Goal: Task Accomplishment & Management: Use online tool/utility

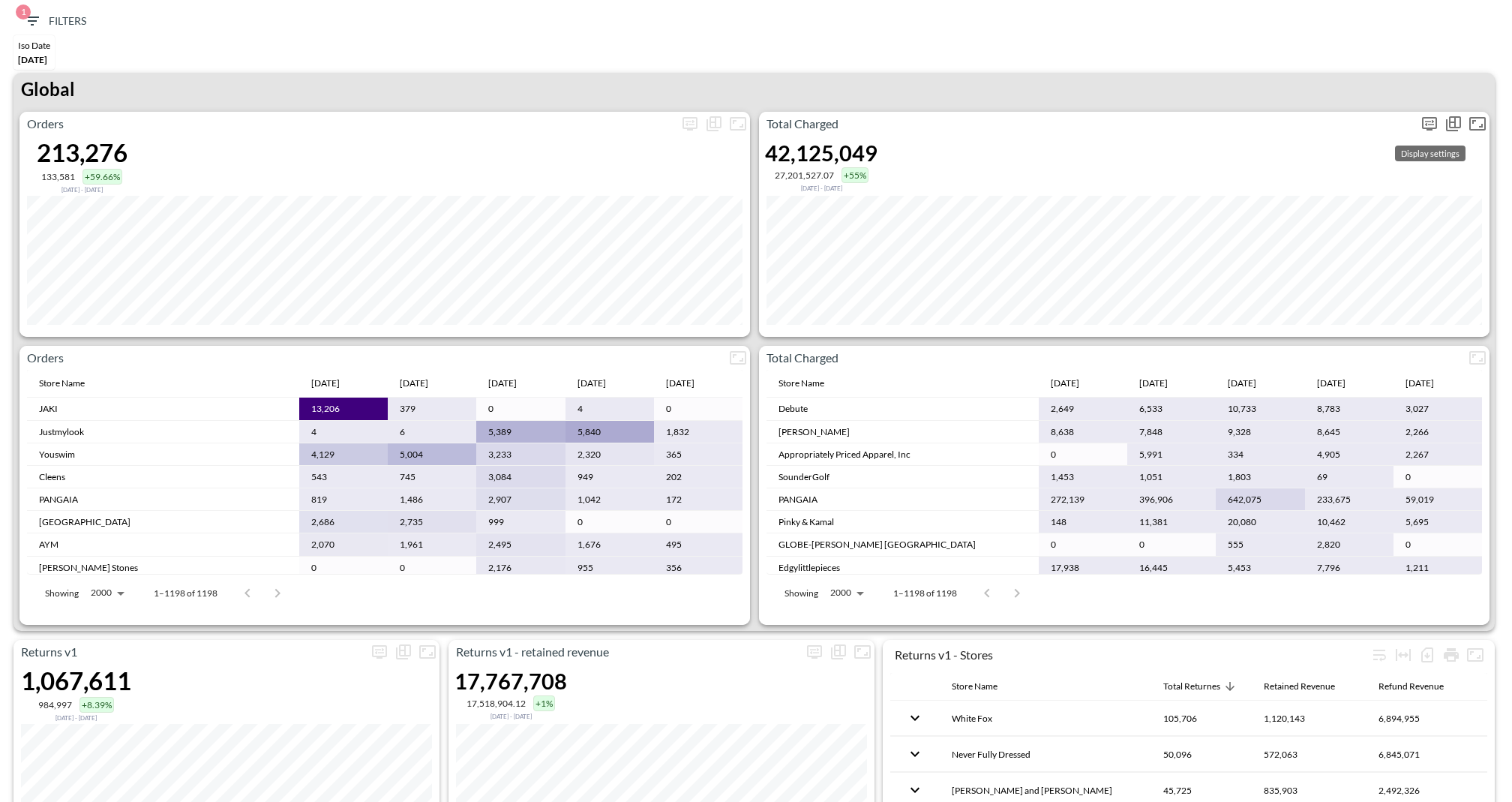
click at [1425, 126] on icon "more" at bounding box center [1429, 123] width 18 height 18
click at [1310, 246] on body "BI.P.EYE, Interactive Analytics Dashboards 1 Filters Iso Date [DATE] Returns v2…" at bounding box center [756, 401] width 1512 height 802
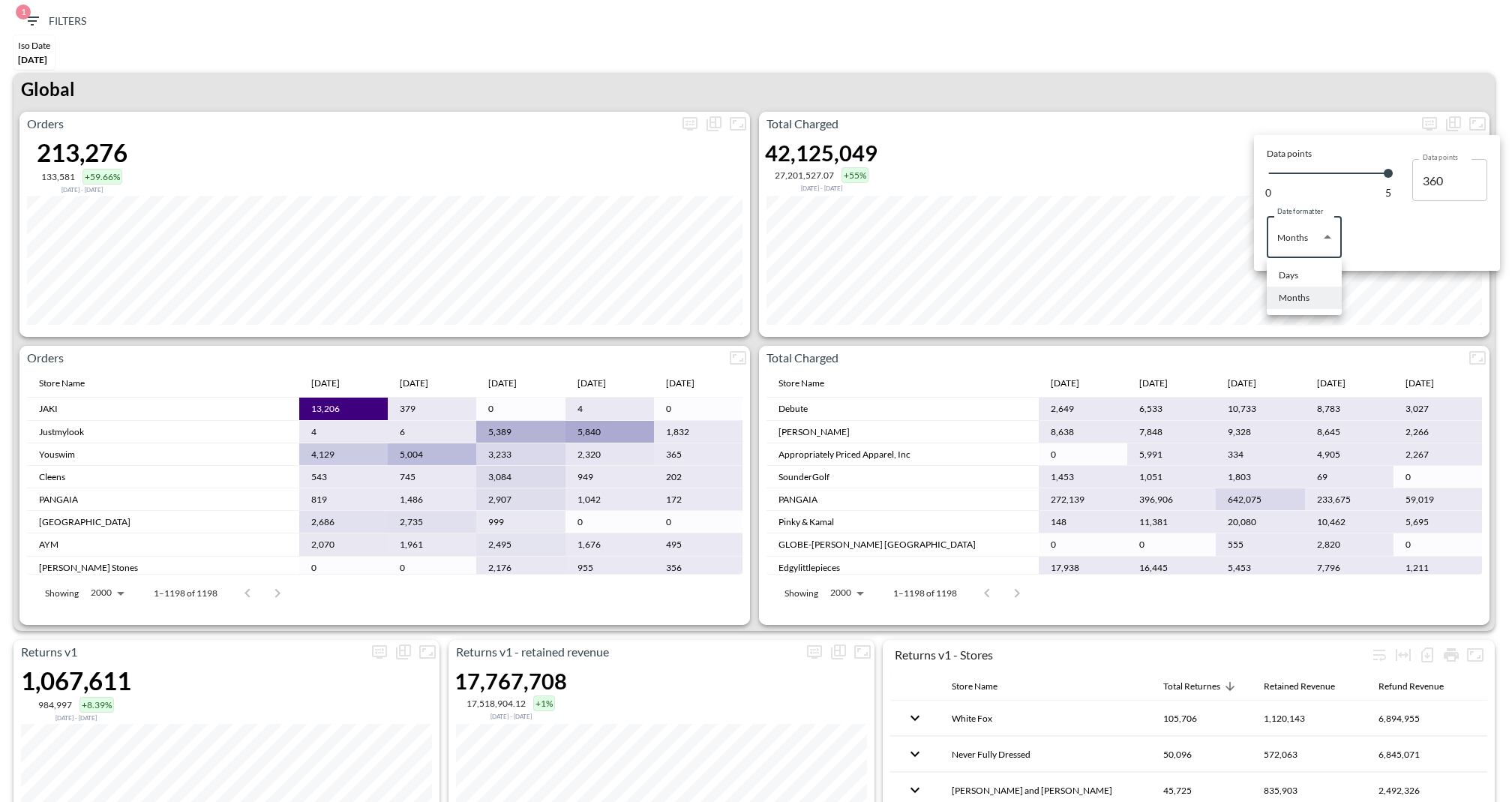
click at [1281, 269] on div "Days" at bounding box center [1288, 276] width 19 height 13
type input "Days"
click at [1131, 90] on div at bounding box center [756, 401] width 1512 height 802
type input "135"
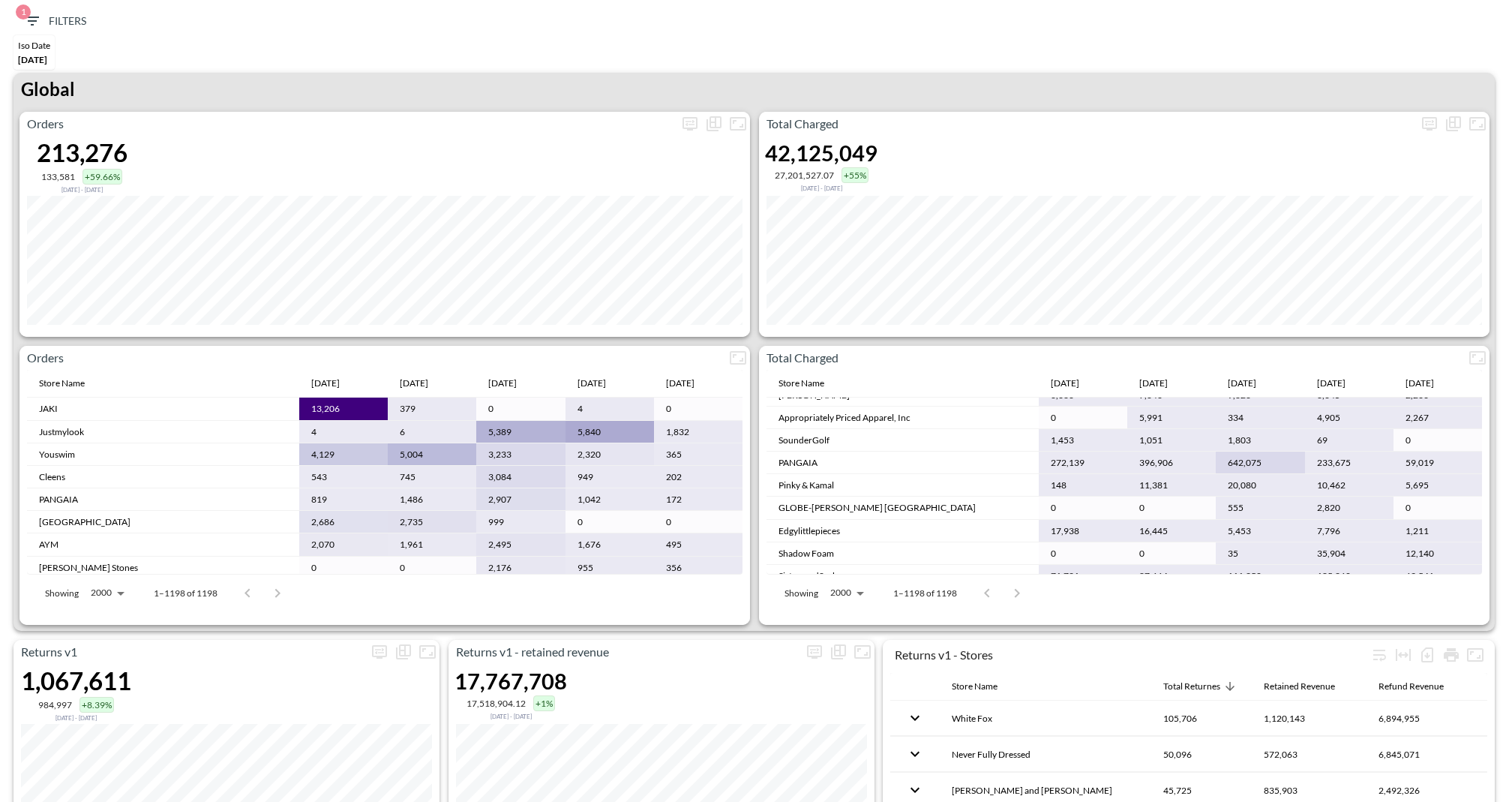
scroll to position [51, 0]
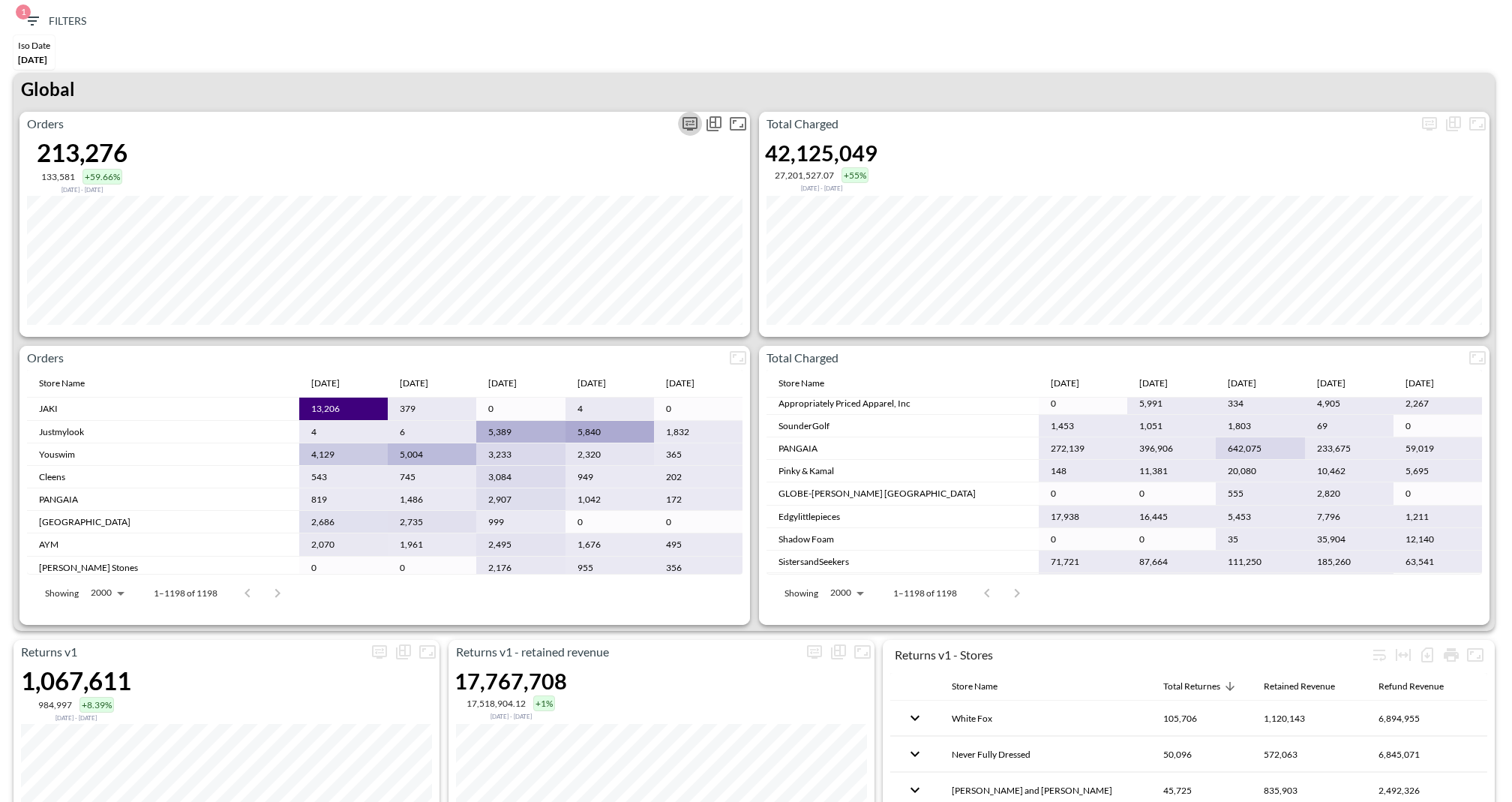
click at [687, 121] on icon "more" at bounding box center [689, 122] width 9 height 6
click at [634, 256] on body "BI.P.EYE, Interactive Analytics Dashboards 1 Filters Iso Date [DATE] Returns v2…" at bounding box center [756, 401] width 1512 height 802
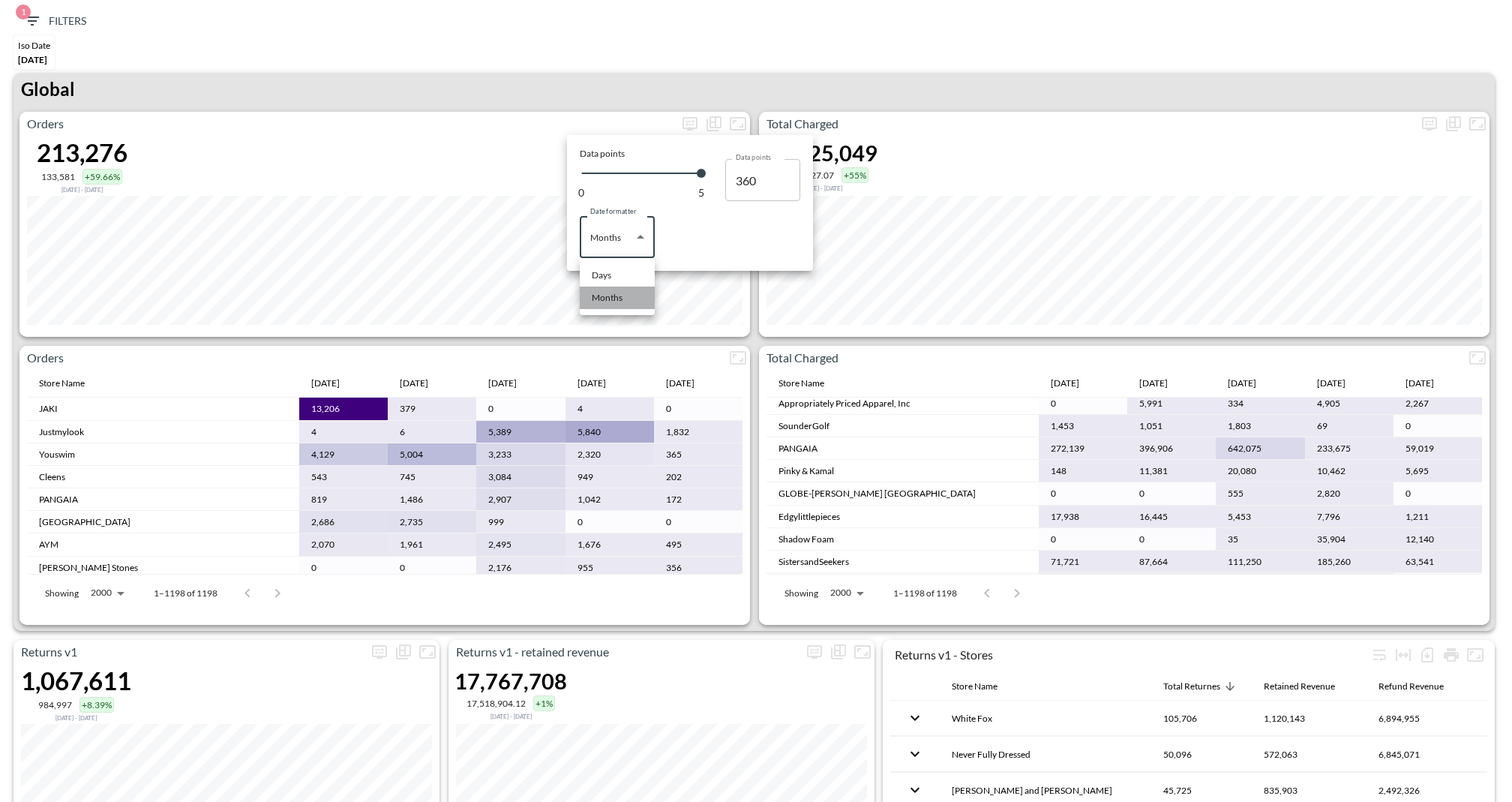
click at [622, 287] on li "Months" at bounding box center [617, 298] width 75 height 23
click at [622, 245] on body "BI.P.EYE, Interactive Analytics Dashboards 1 Filters Iso Date [DATE] Returns v2…" at bounding box center [756, 401] width 1512 height 802
click at [618, 262] on ul "Days Months" at bounding box center [617, 287] width 75 height 57
click at [606, 276] on div "Days" at bounding box center [601, 276] width 19 height 13
type input "Days"
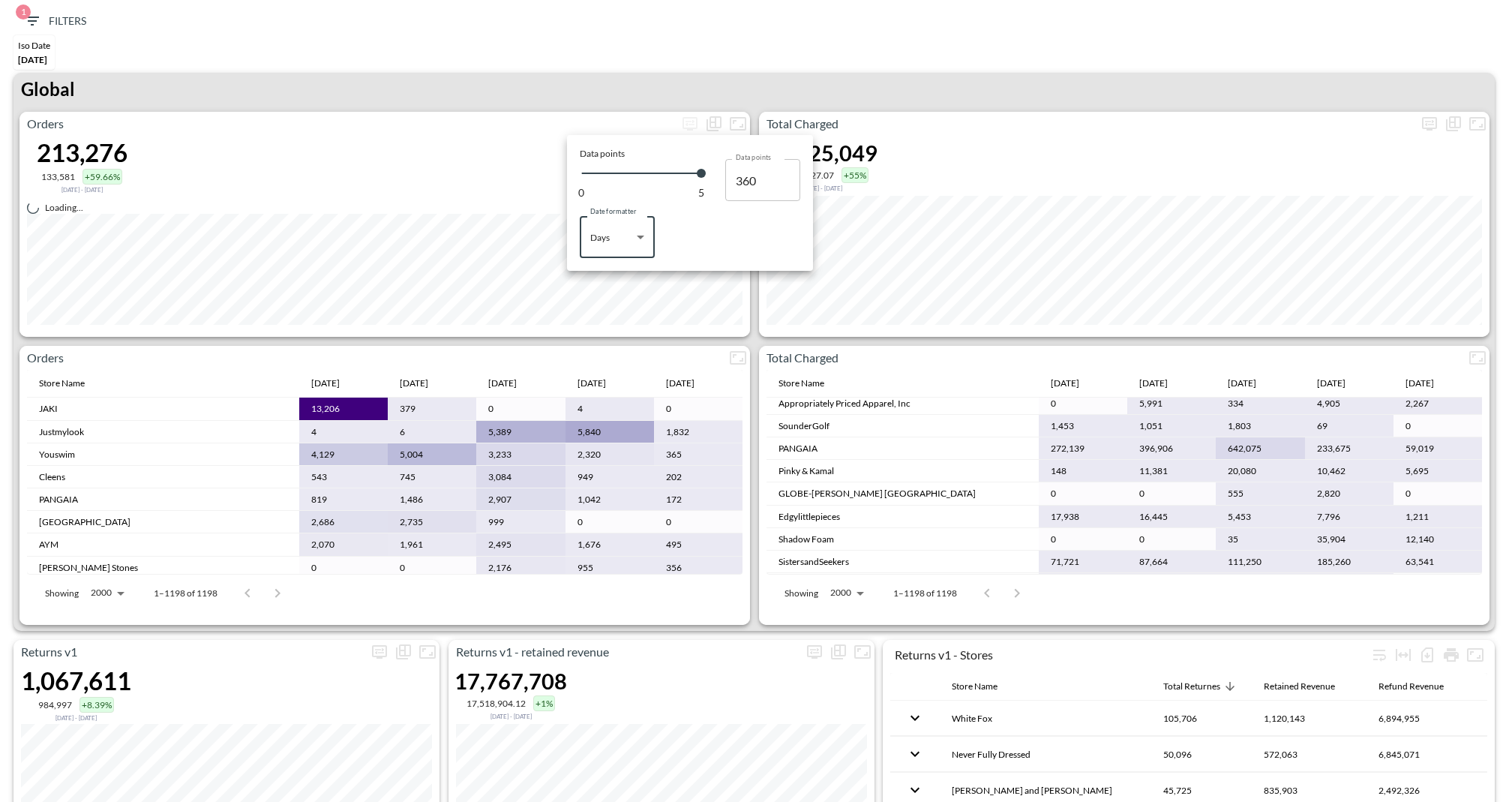
type input "135"
click at [739, 20] on div at bounding box center [756, 401] width 1512 height 802
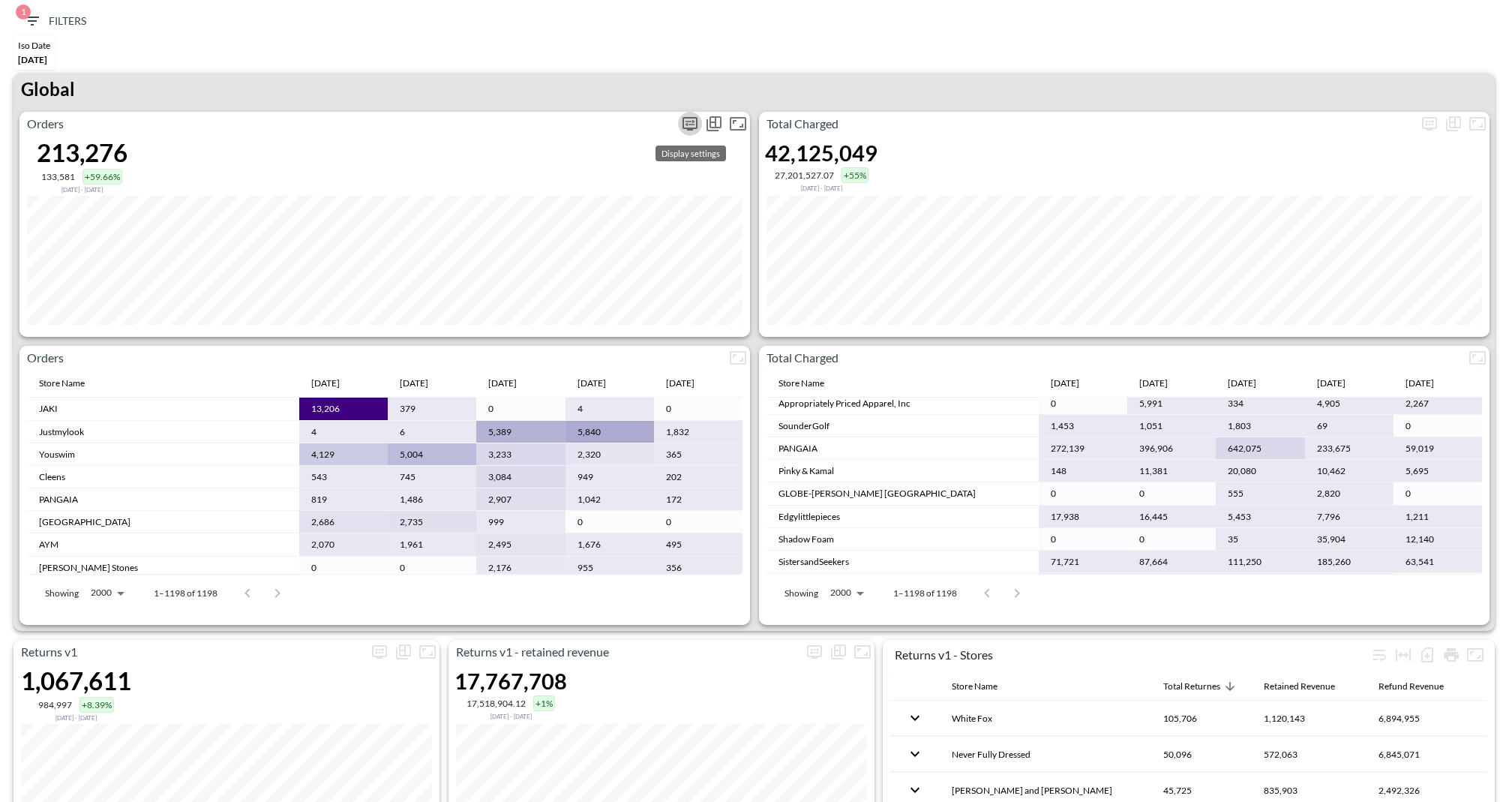
click at [695, 126] on icon "more" at bounding box center [689, 123] width 18 height 18
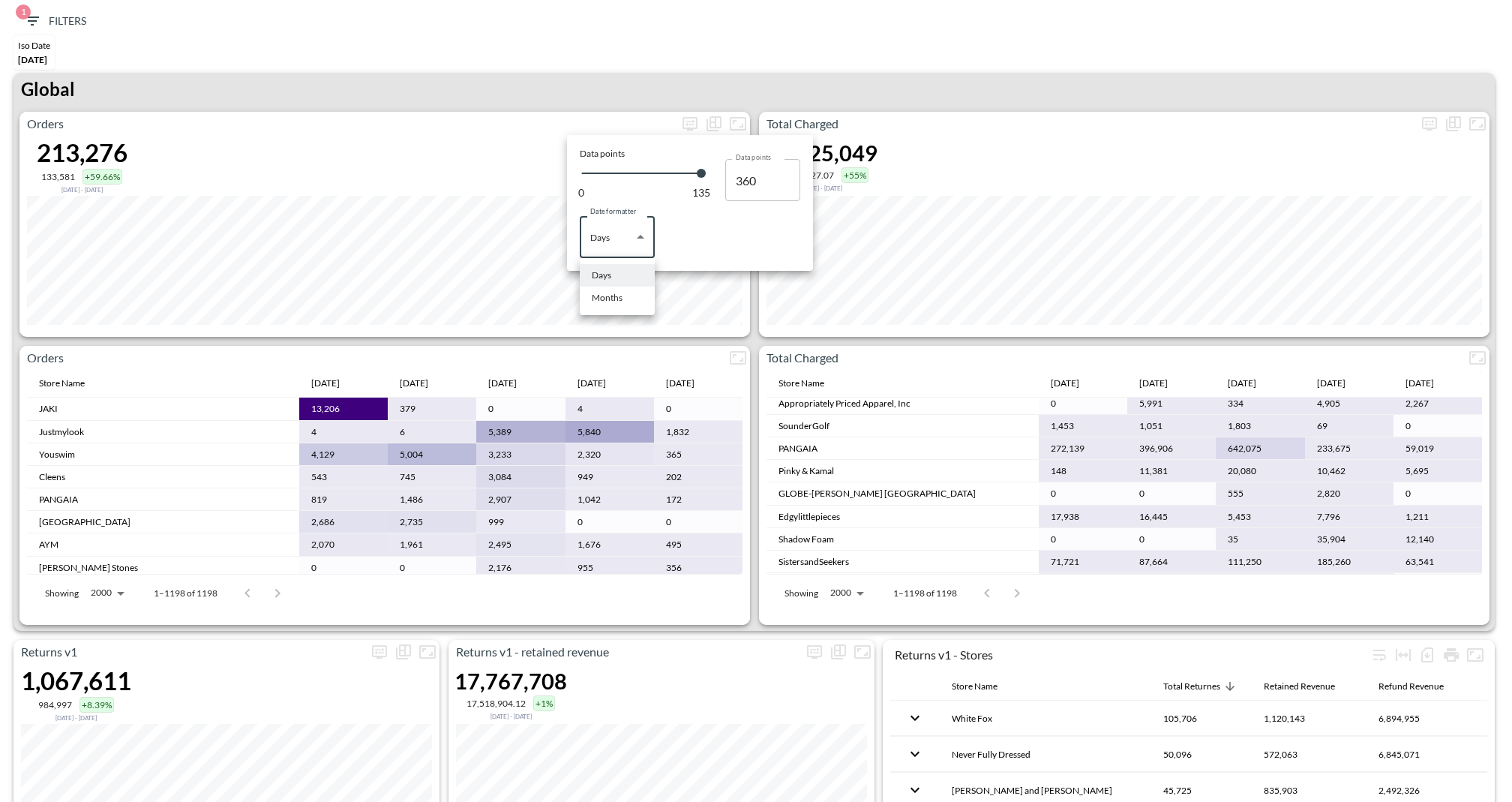
click at [630, 233] on body "BI.P.EYE, Interactive Analytics Dashboards 1 Filters Iso Date [DATE] Returns v2…" at bounding box center [756, 401] width 1512 height 802
click at [625, 293] on li "Months" at bounding box center [617, 298] width 75 height 23
type input "Months"
click at [1027, 20] on div at bounding box center [756, 401] width 1512 height 802
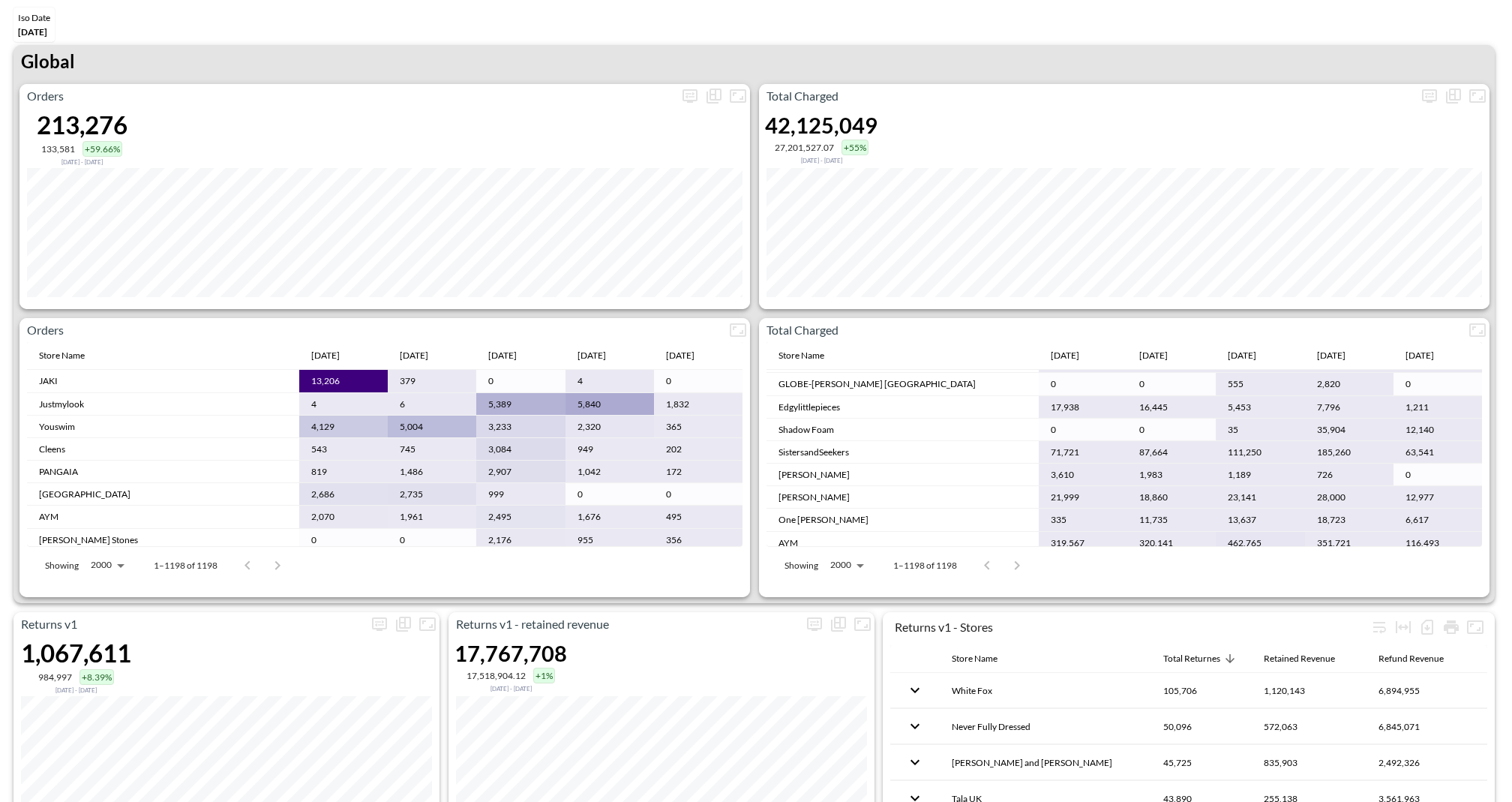
scroll to position [0, 0]
